Goal: Task Accomplishment & Management: Use online tool/utility

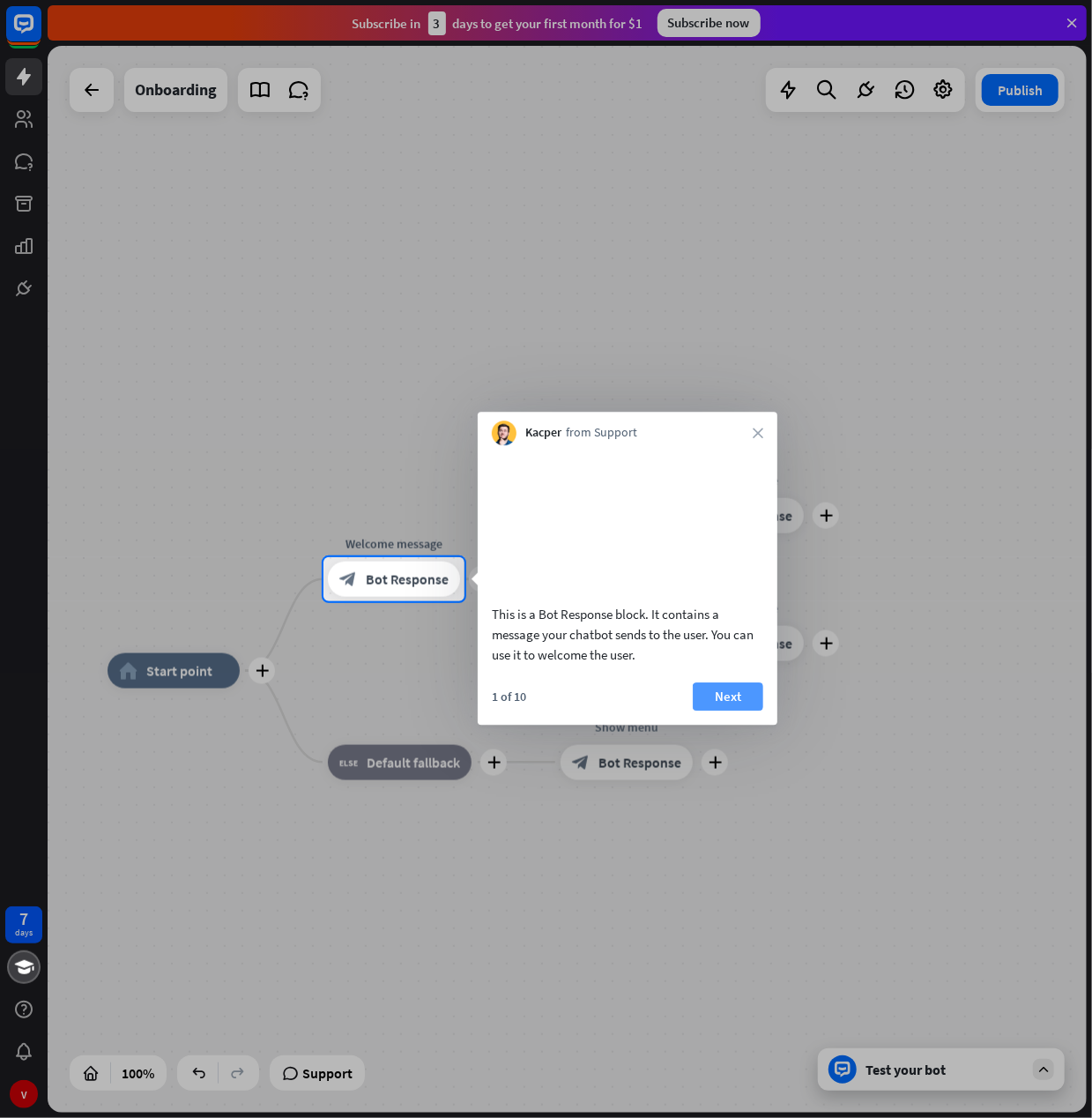
click at [723, 710] on button "Next" at bounding box center [727, 696] width 70 height 29
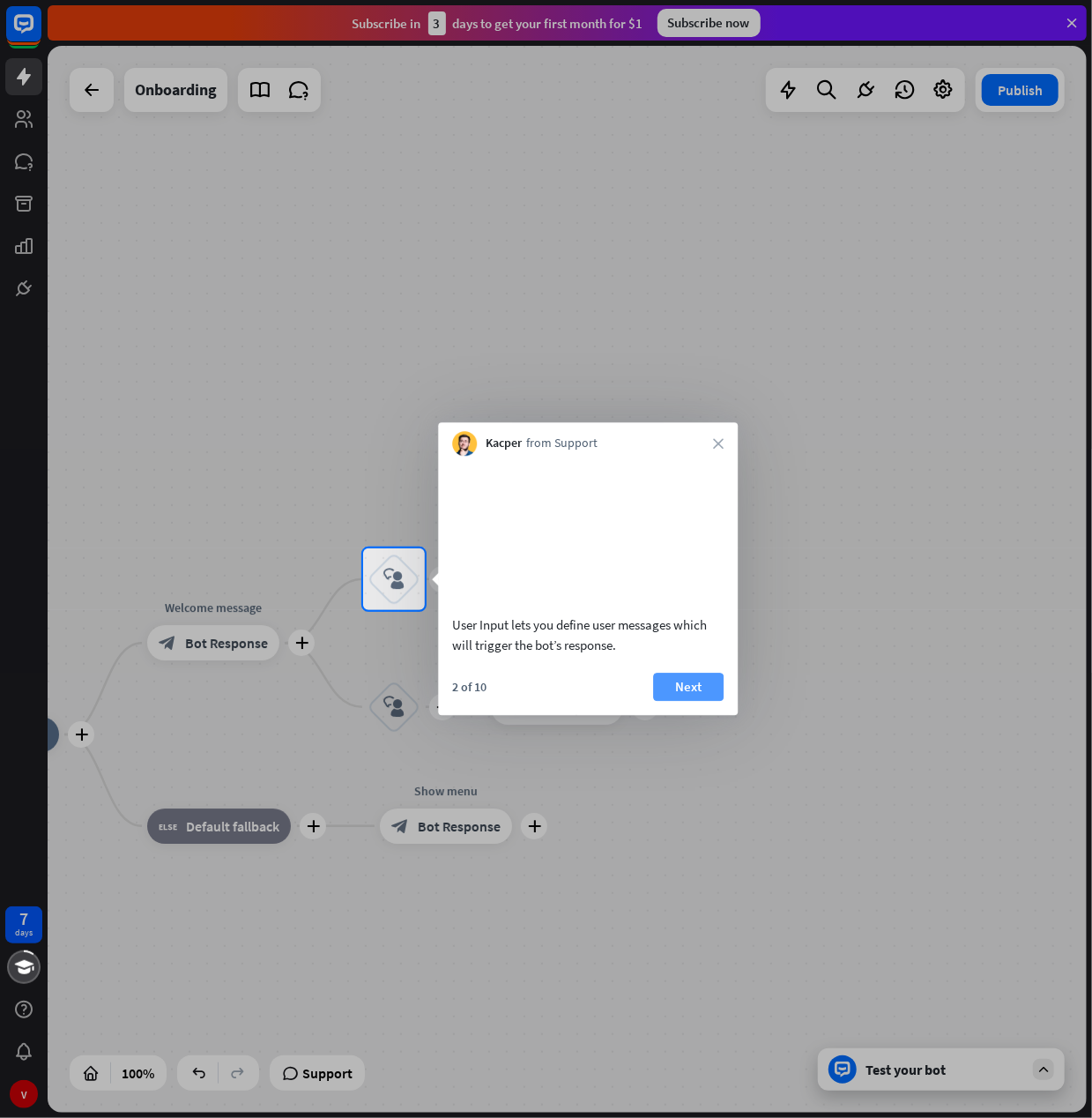
click at [689, 700] on button "Next" at bounding box center [687, 686] width 70 height 29
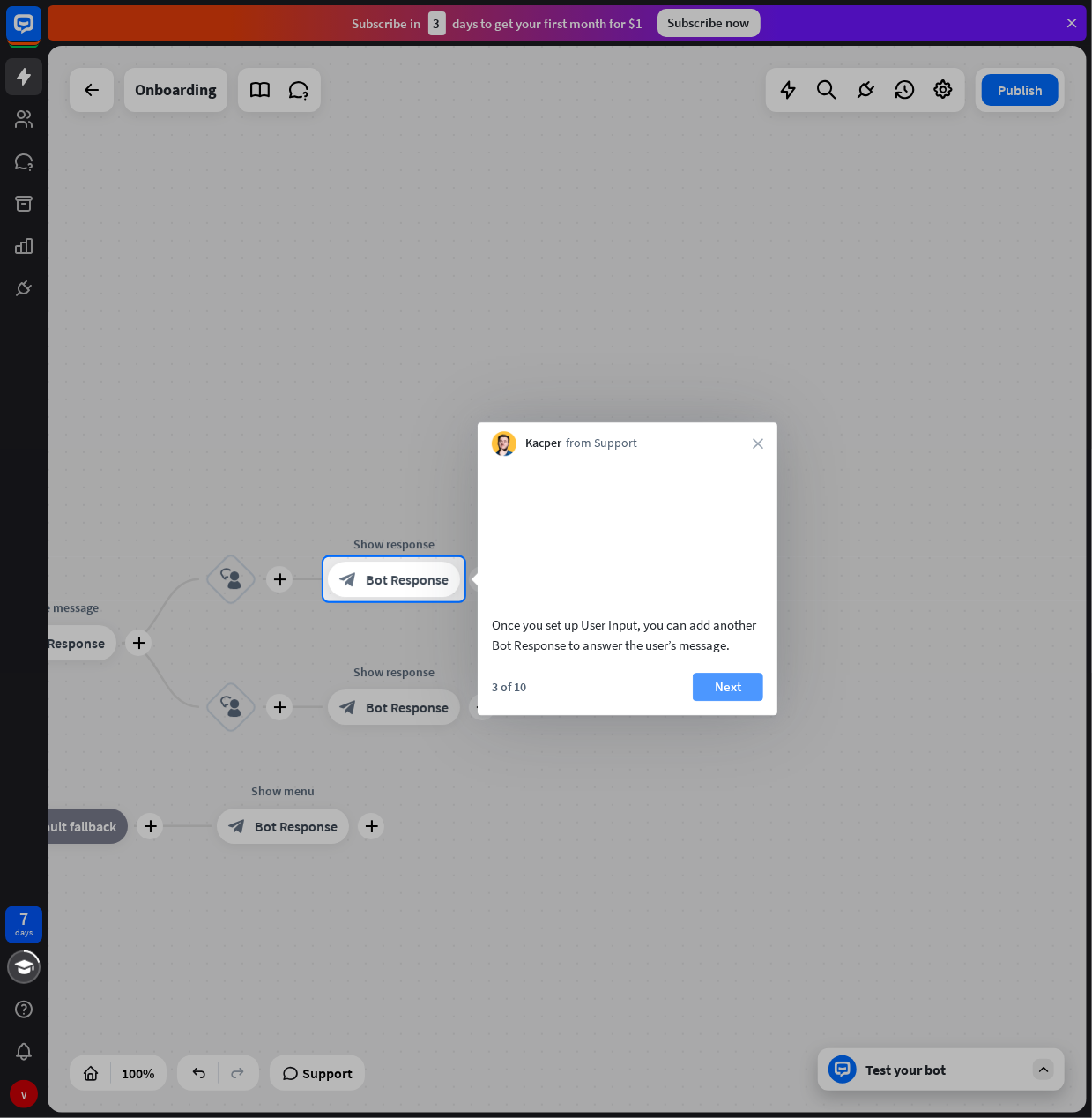
click at [724, 696] on button "Next" at bounding box center [727, 686] width 70 height 29
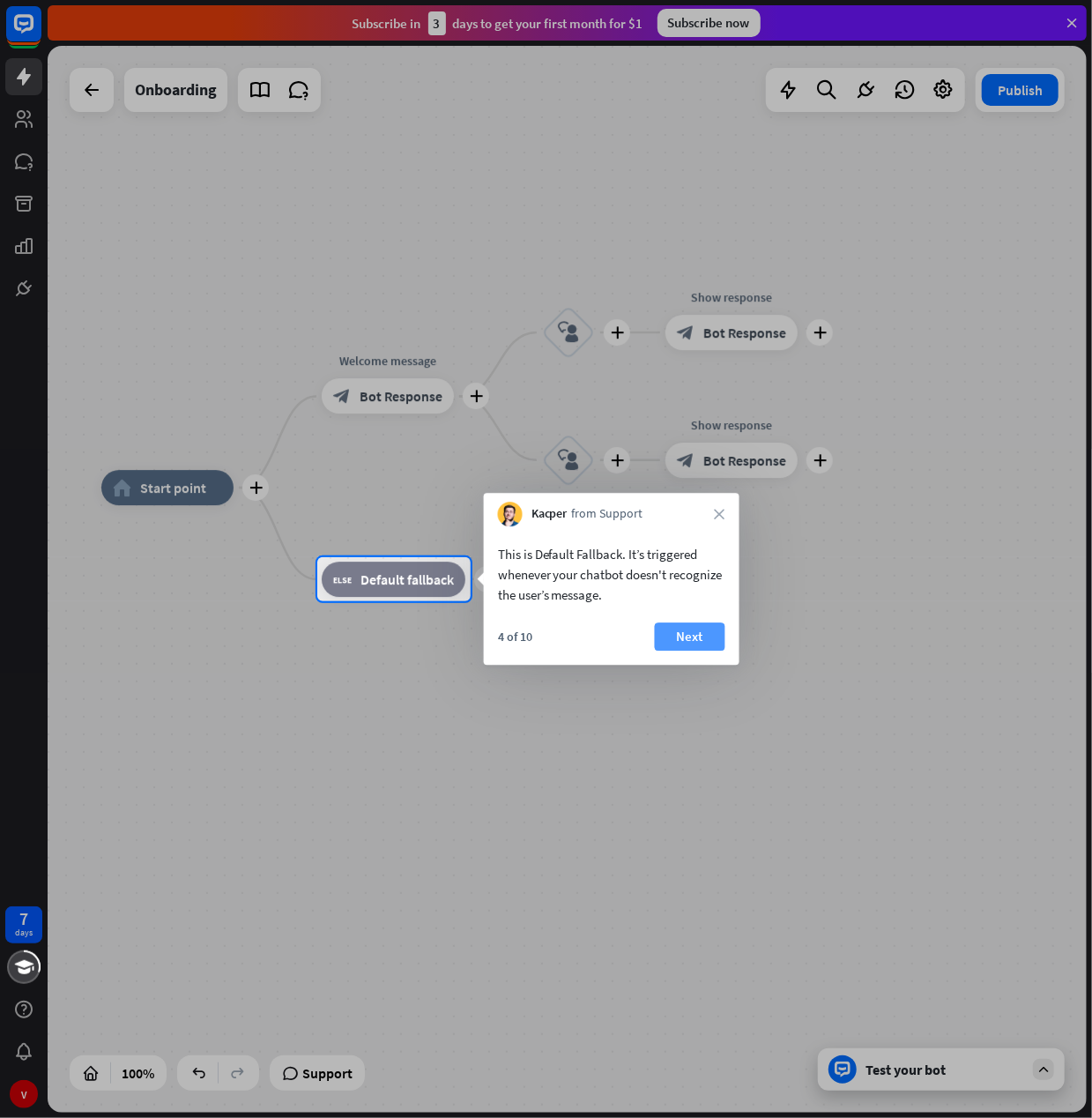
click at [706, 641] on button "Next" at bounding box center [689, 636] width 70 height 29
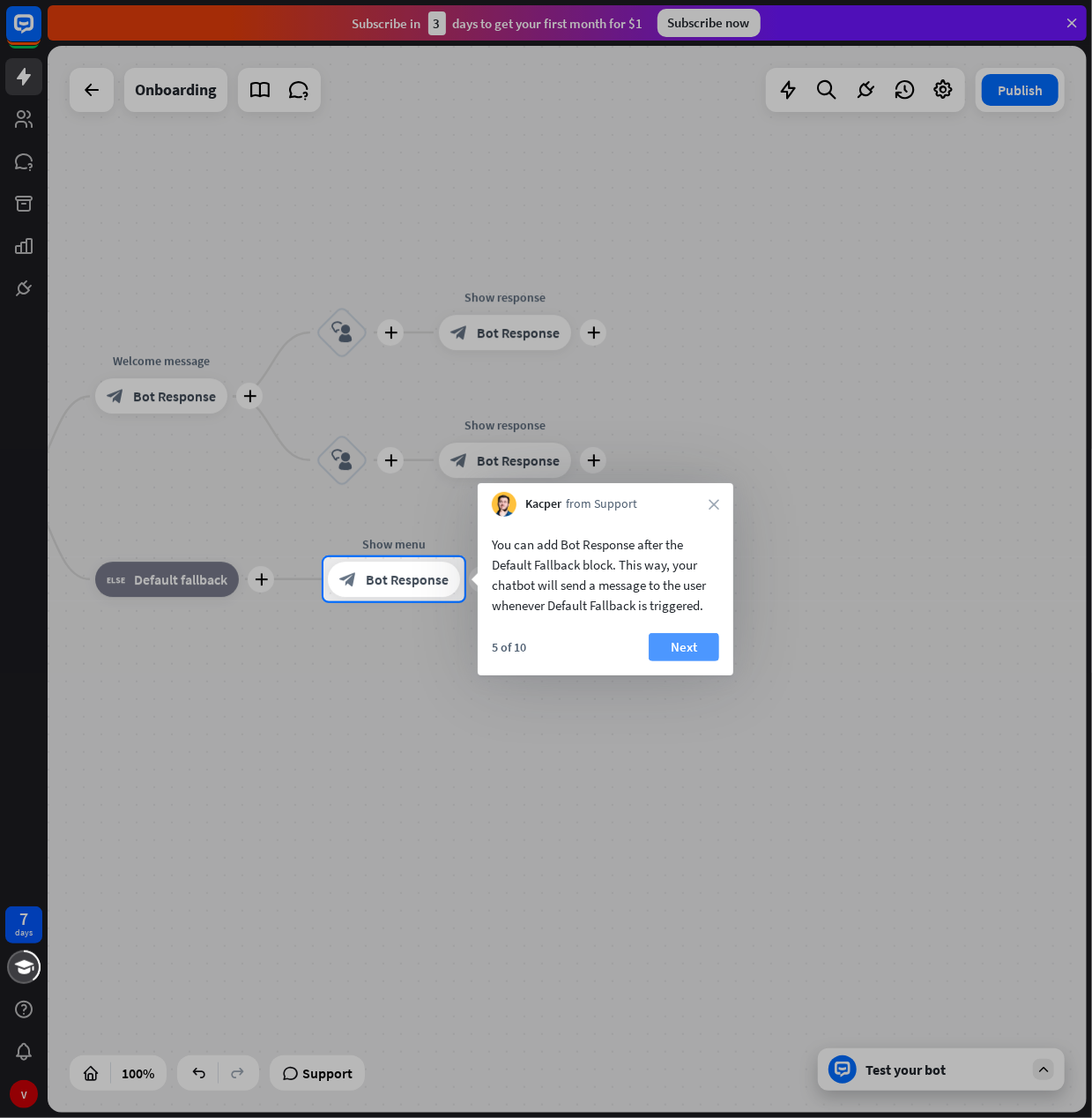
click at [696, 655] on button "Next" at bounding box center [683, 647] width 70 height 29
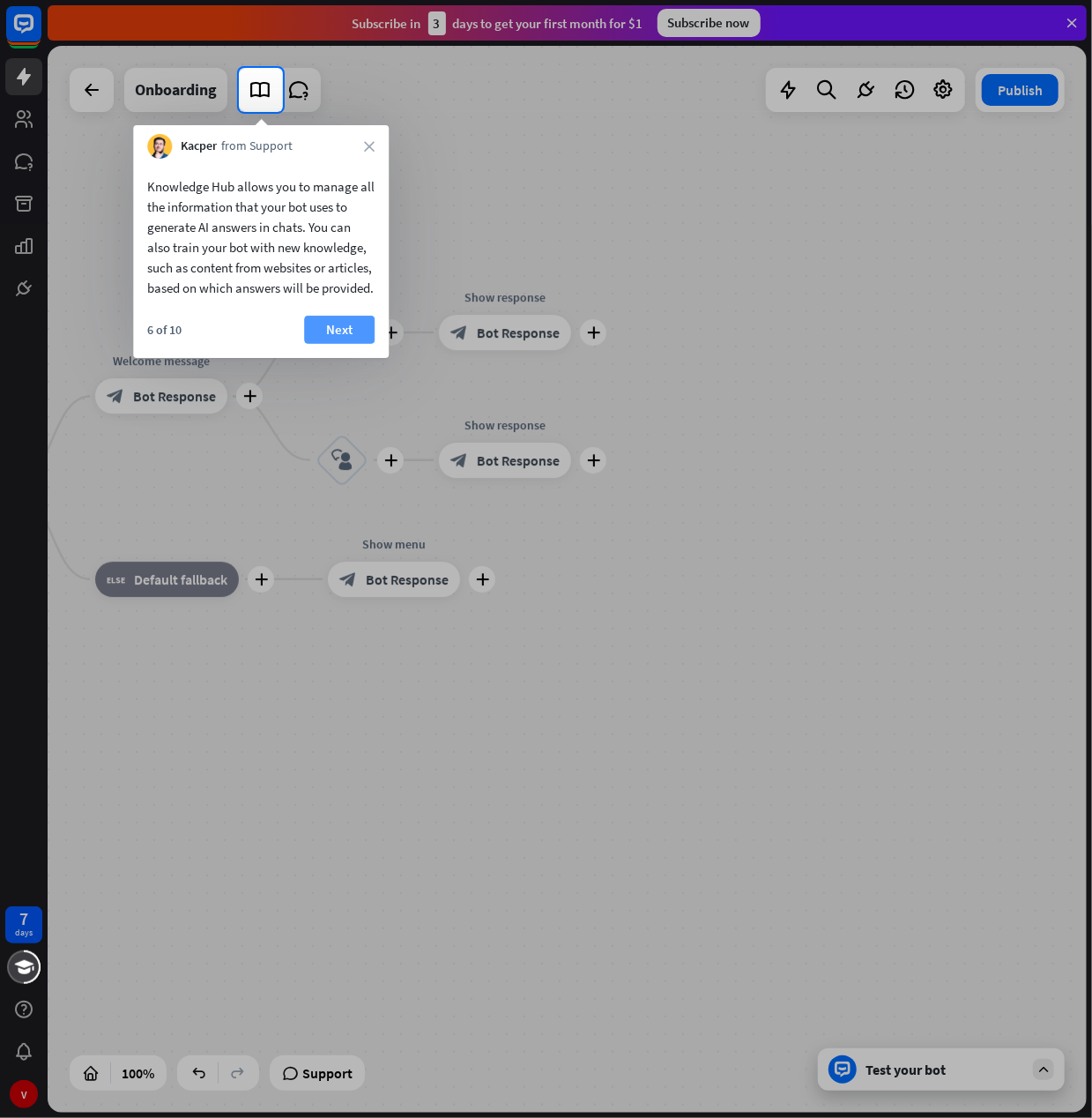
click at [342, 344] on button "Next" at bounding box center [339, 329] width 70 height 29
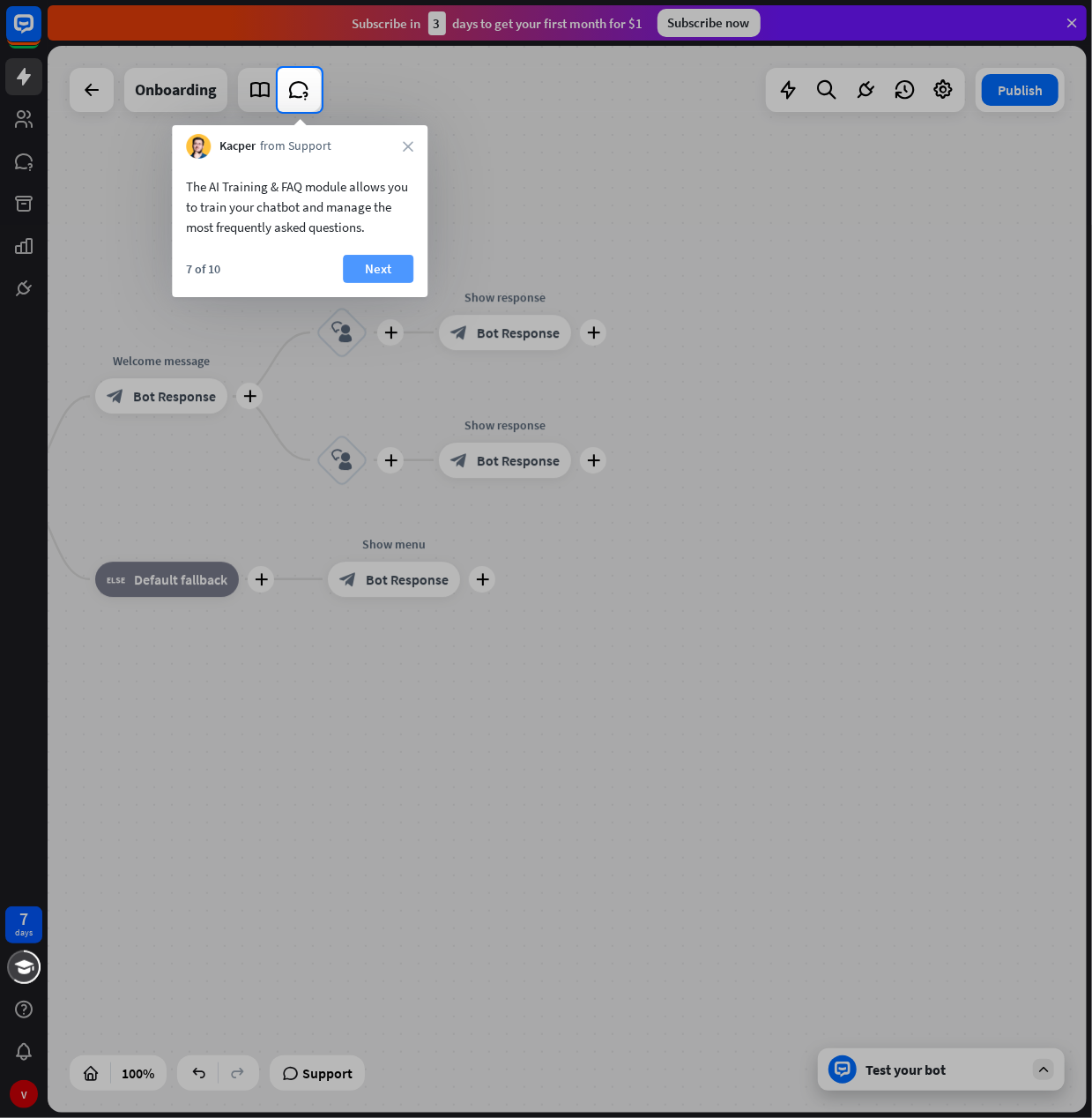
click at [379, 276] on button "Next" at bounding box center [377, 269] width 70 height 29
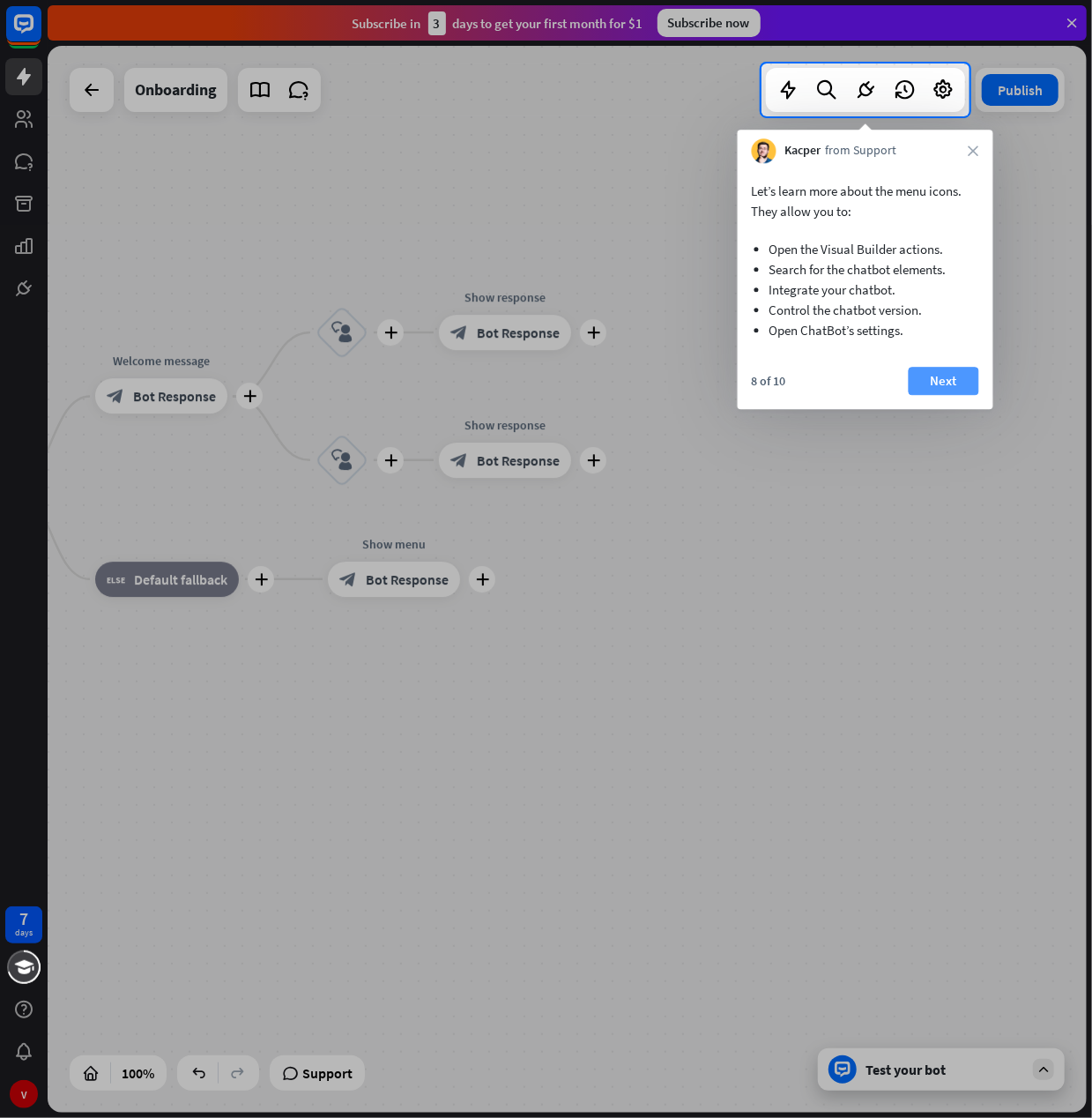
click at [950, 381] on button "Next" at bounding box center [943, 380] width 70 height 29
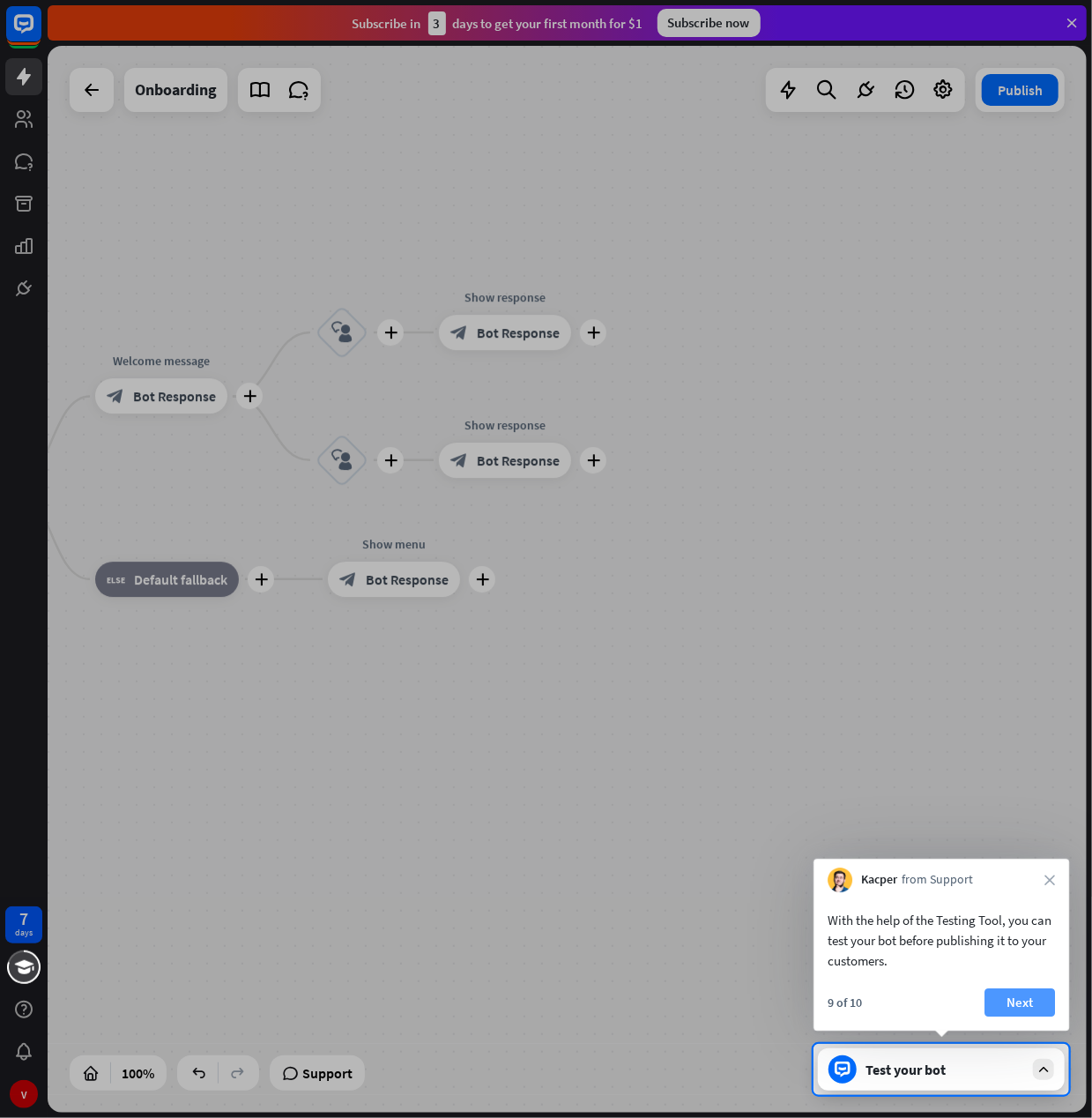
click at [1024, 994] on button "Next" at bounding box center [1019, 1001] width 70 height 29
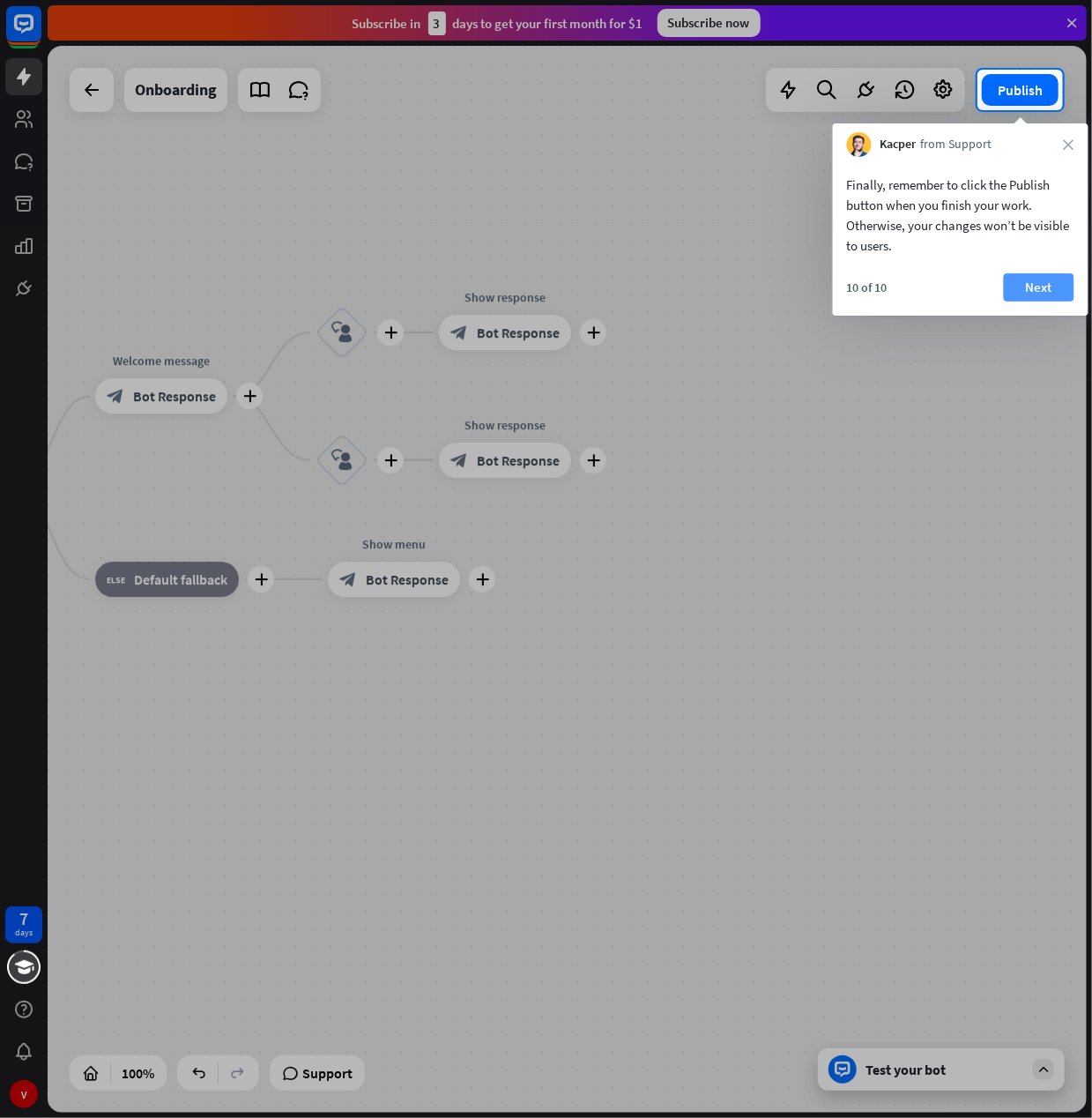
click at [1051, 288] on button "Next" at bounding box center [1038, 287] width 70 height 29
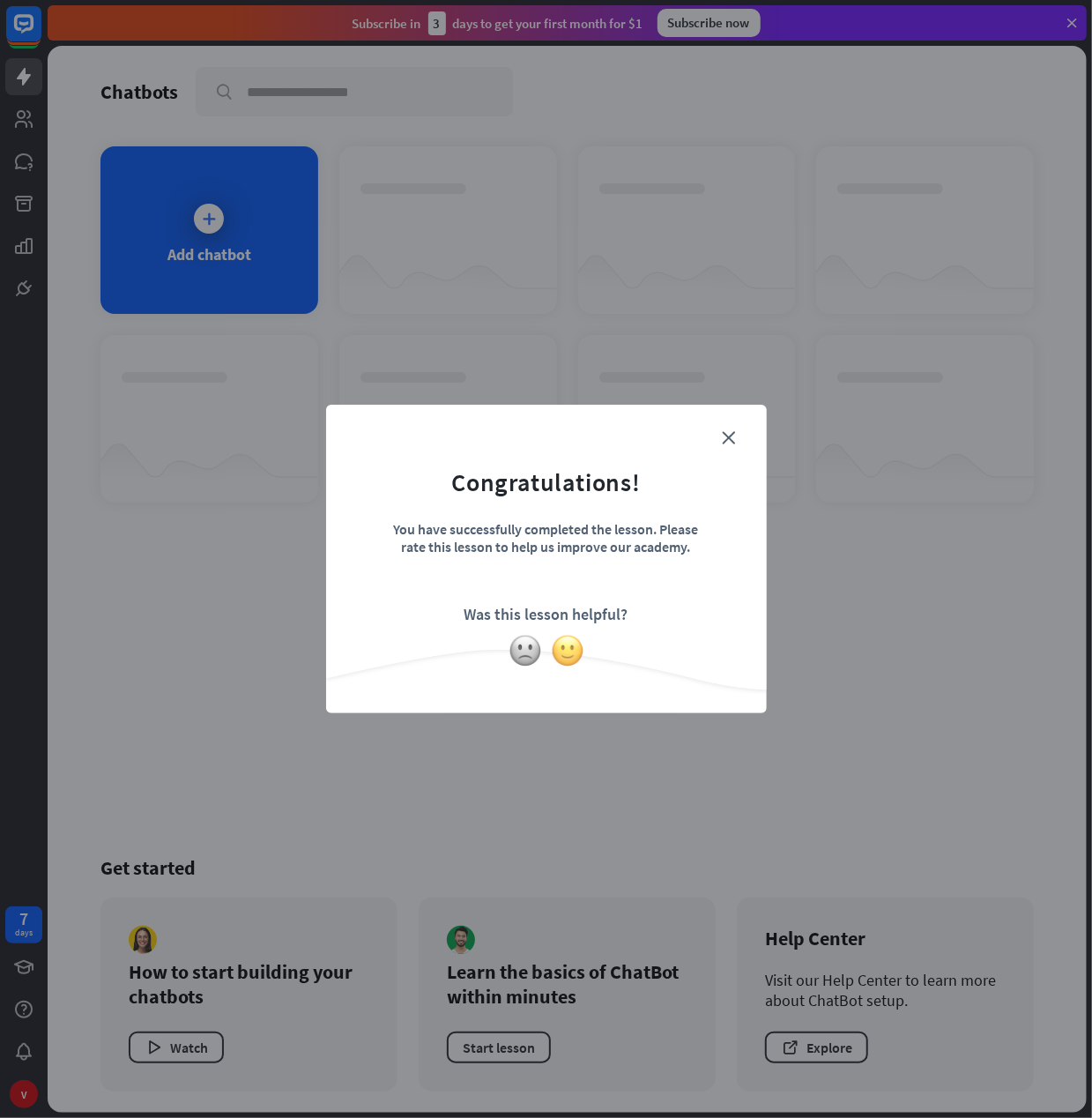
click at [567, 651] on img at bounding box center [568, 651] width 34 height 34
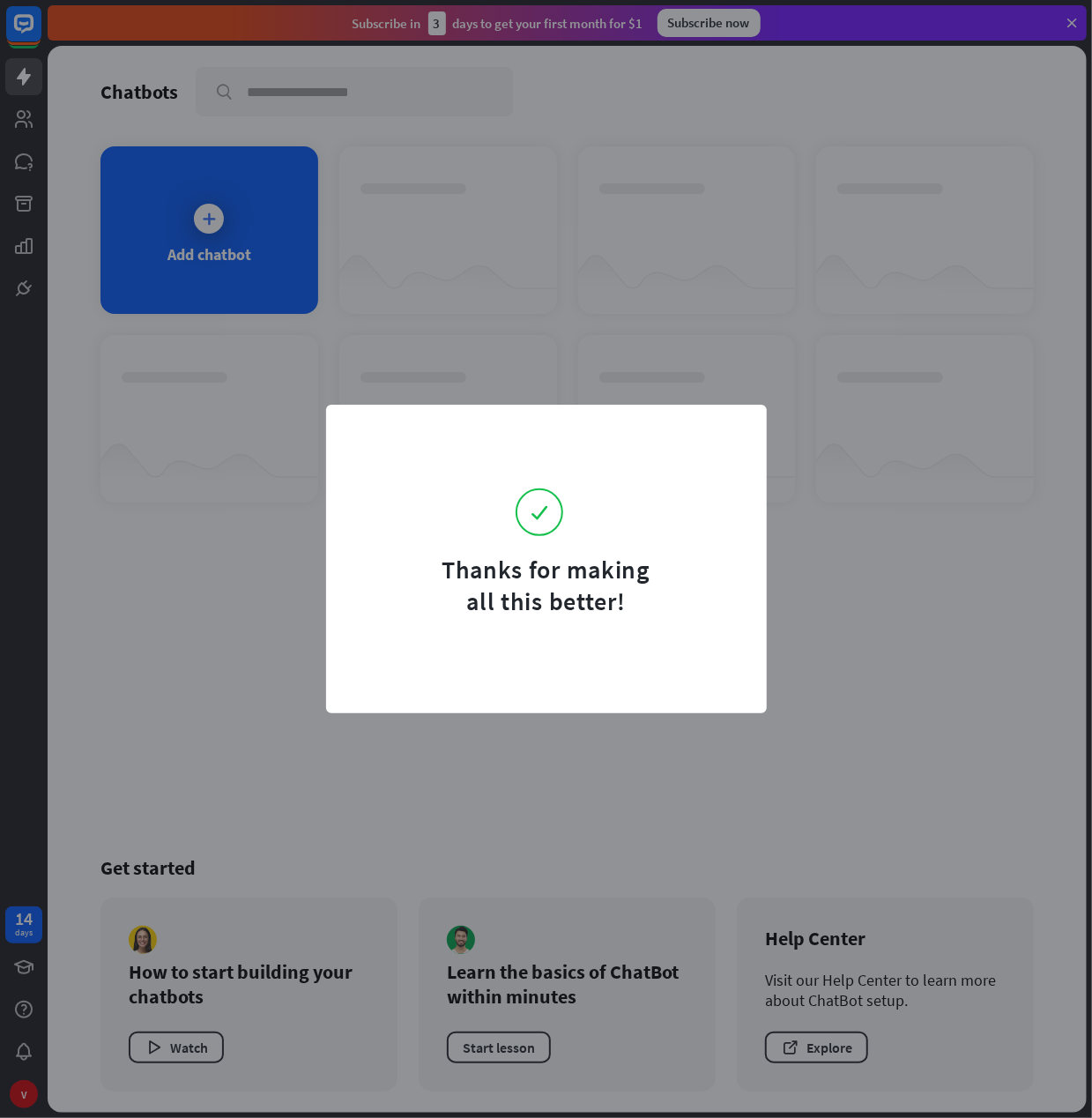
click at [233, 543] on div "Thanks for making all this better!" at bounding box center [546, 559] width 1092 height 1118
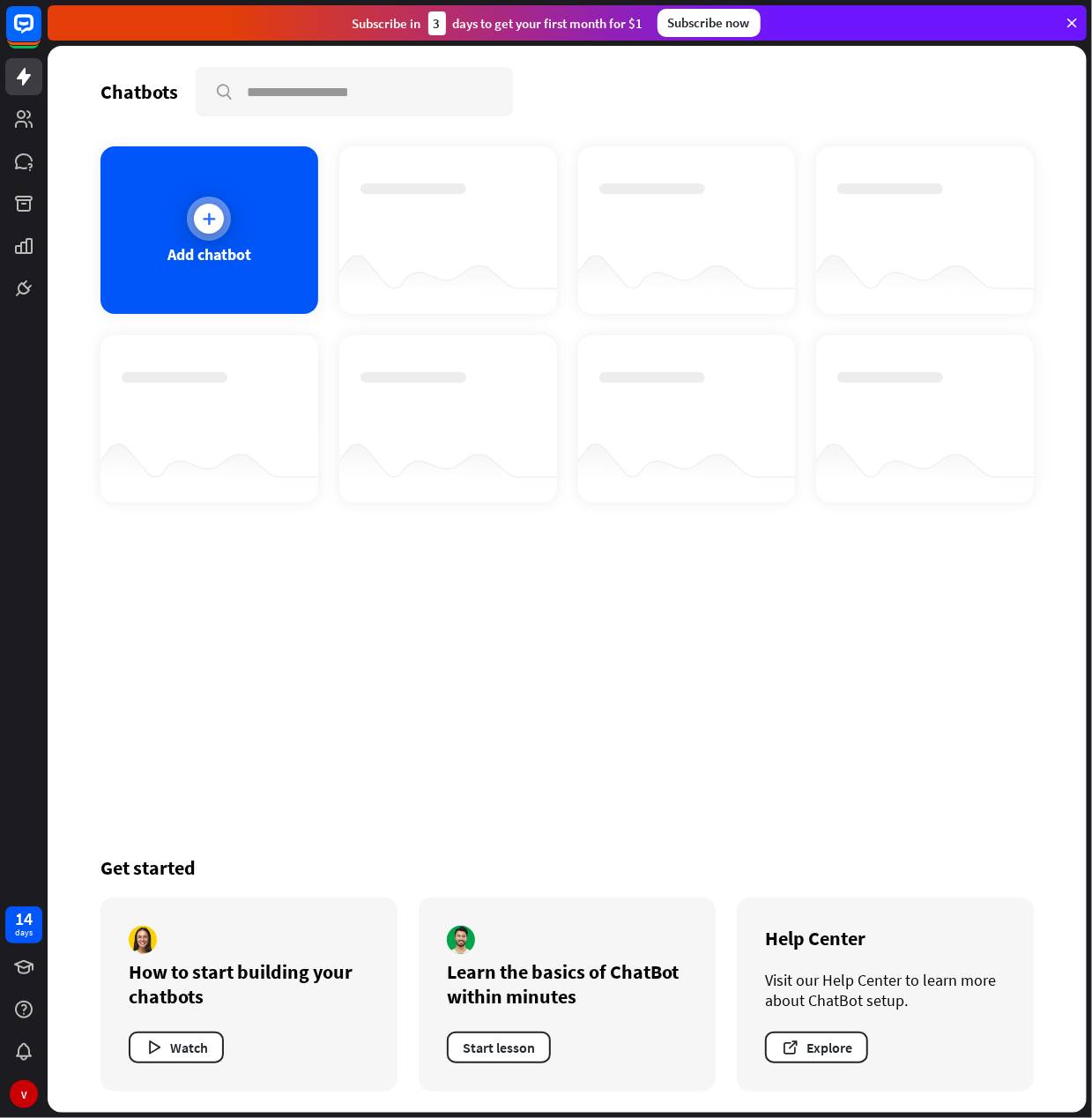
click at [211, 238] on div at bounding box center [208, 218] width 44 height 44
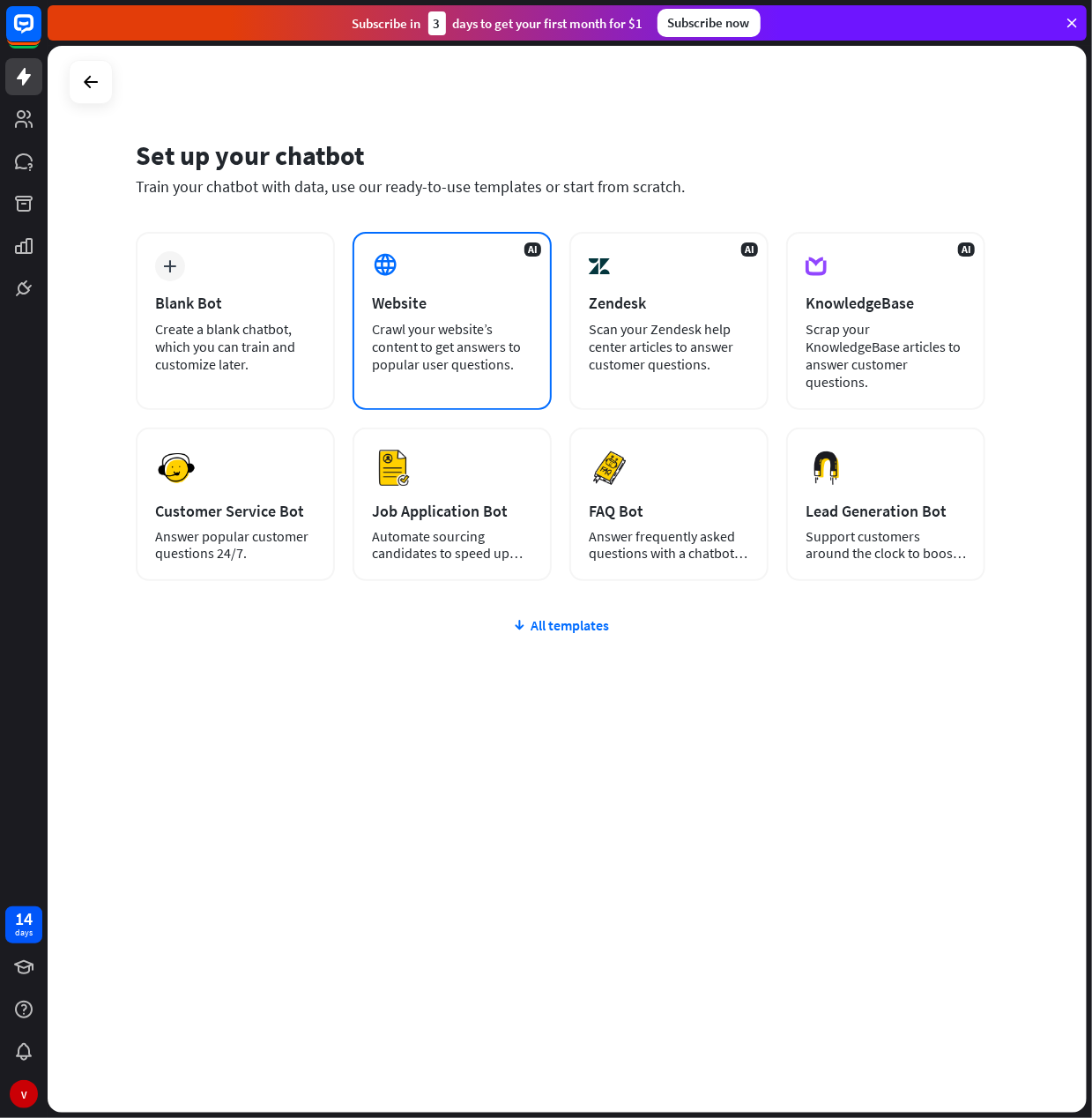
click at [355, 307] on div "AI Website Crawl your website’s content to get answers to popular user question…" at bounding box center [452, 321] width 199 height 178
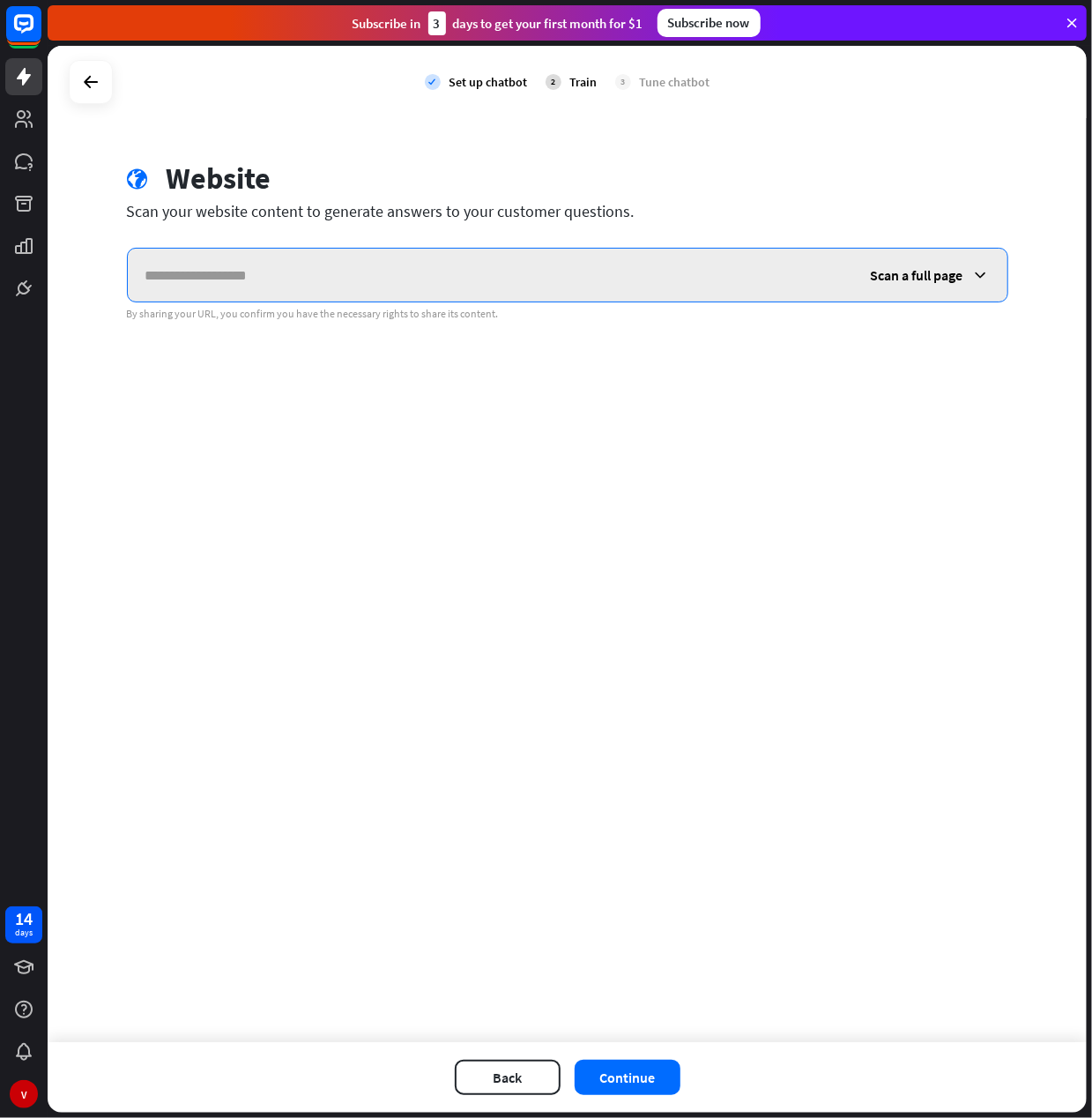
paste input "**********"
type input "**********"
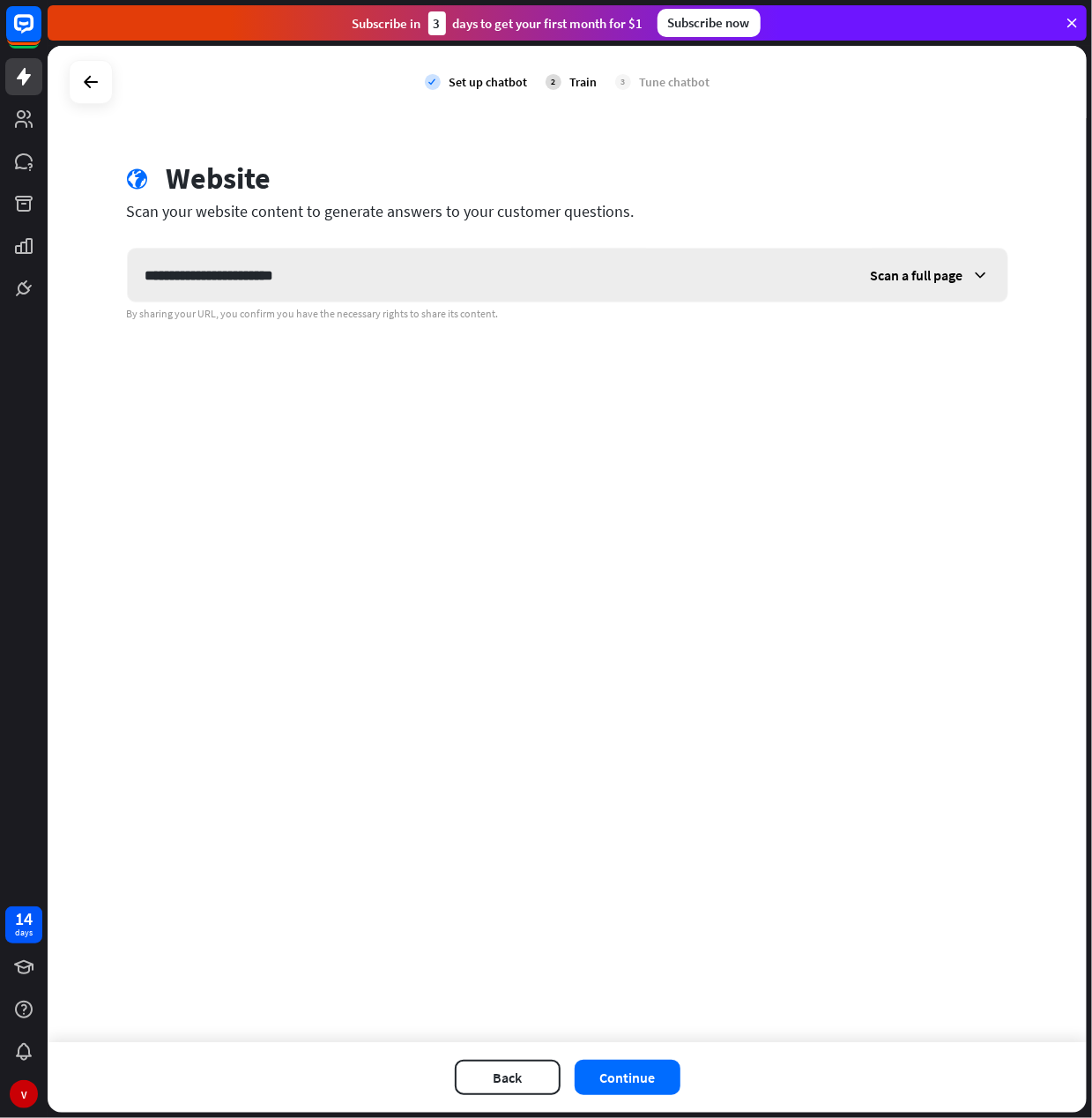
click at [928, 270] on span "Scan a full page" at bounding box center [917, 276] width 93 height 18
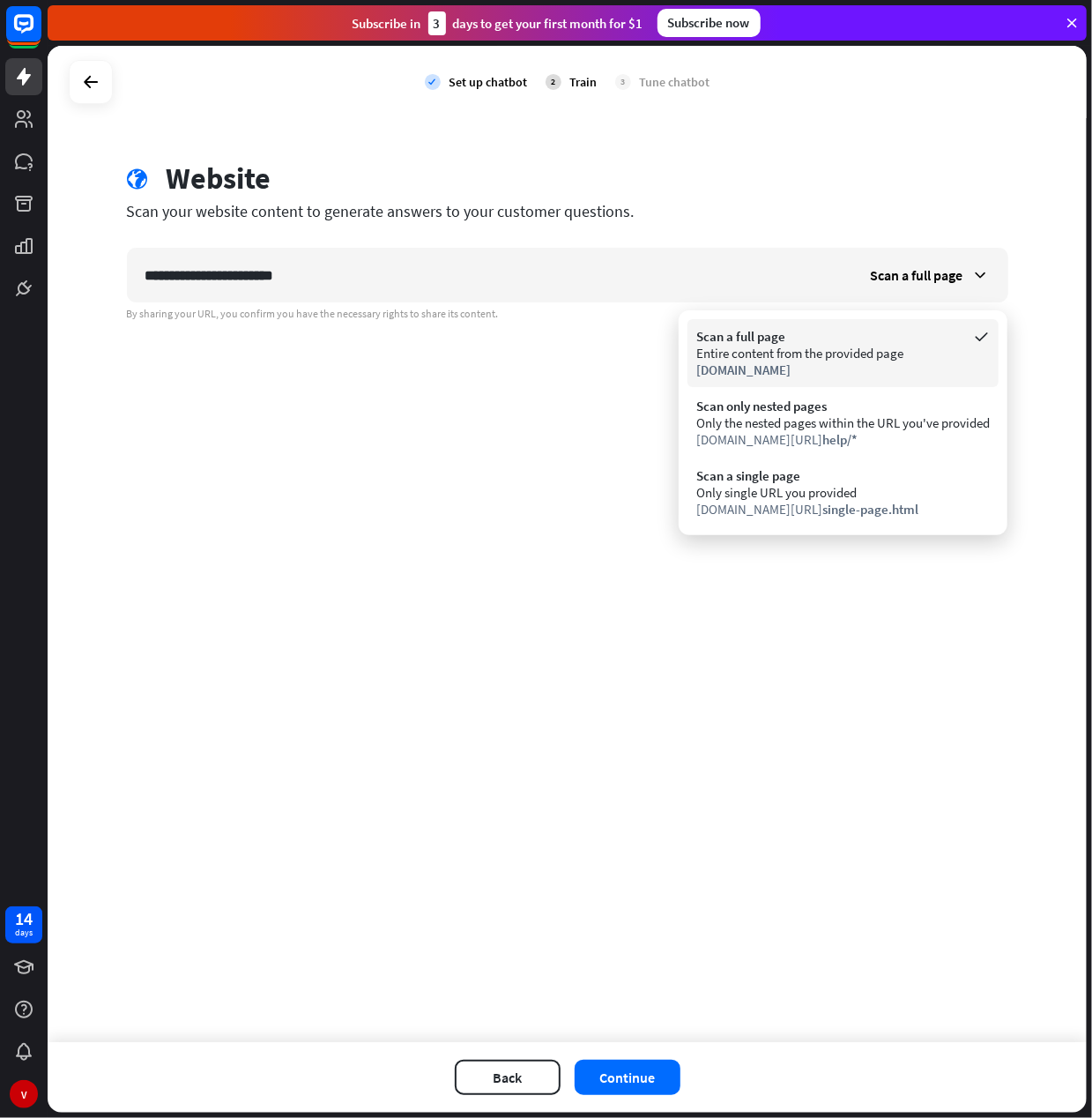
click at [723, 351] on div "Entire content from the provided page" at bounding box center [842, 353] width 293 height 17
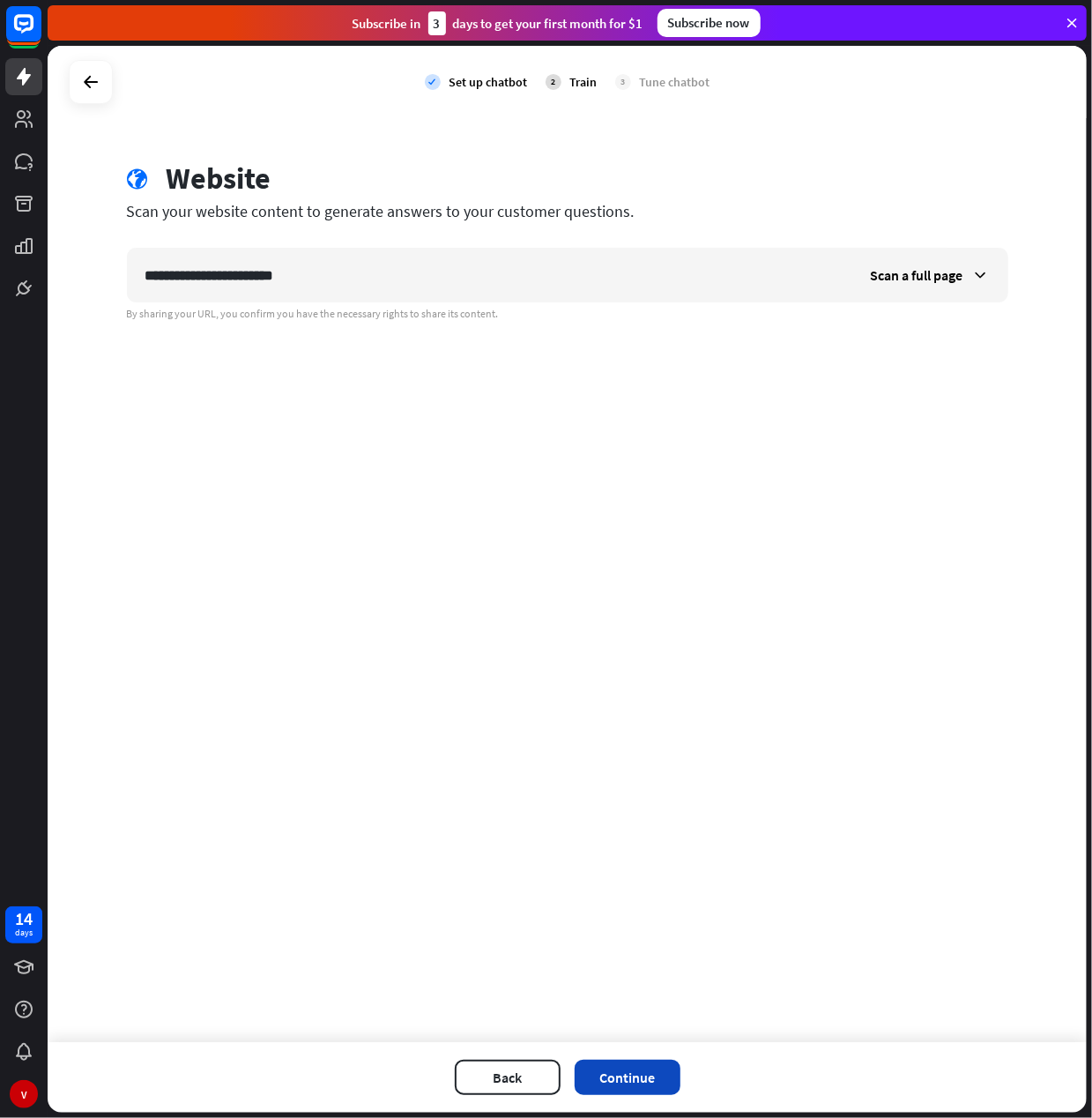
click at [639, 1074] on button "Continue" at bounding box center [627, 1078] width 106 height 36
